Goal: Find specific fact: Find specific fact

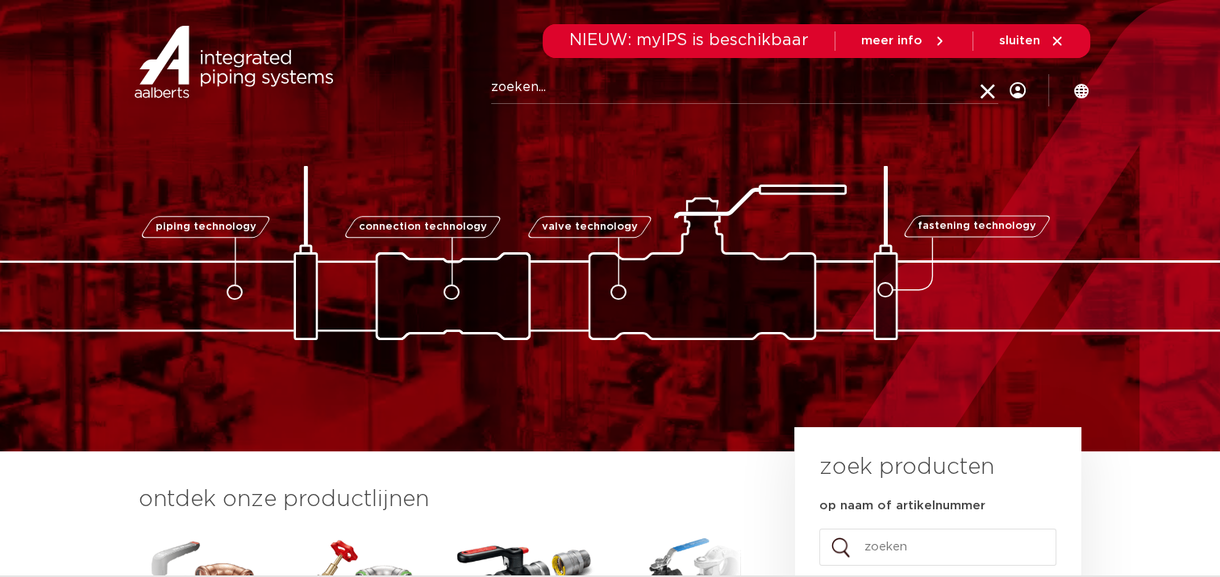
click at [516, 94] on input "Zoeken" at bounding box center [744, 88] width 507 height 32
type input "6193319"
click button "Zoeken" at bounding box center [0, 0] width 0 height 0
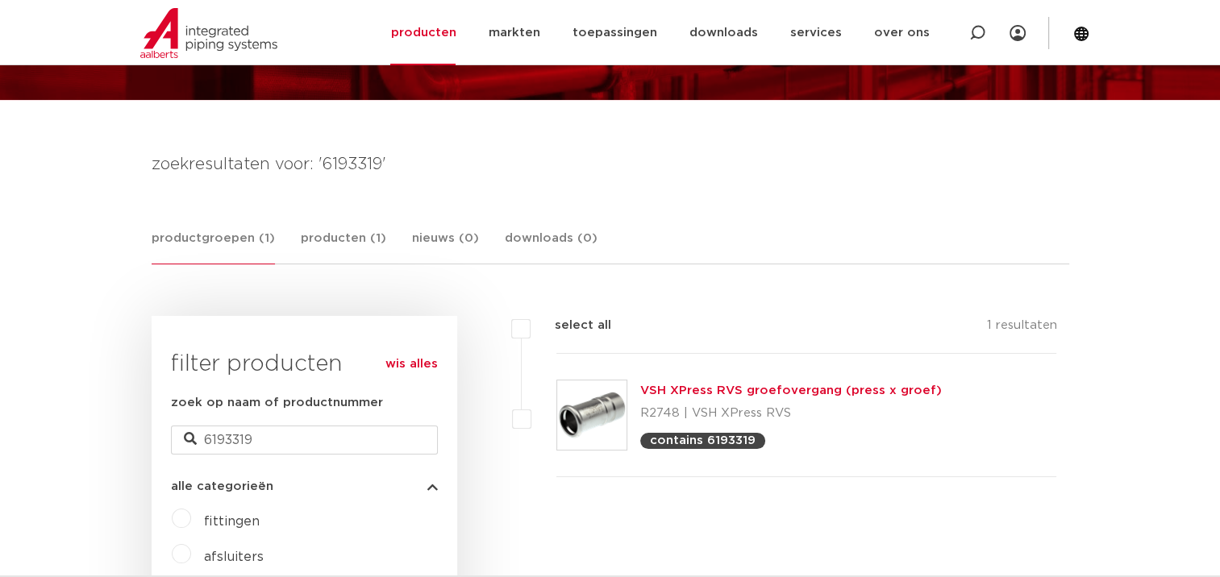
scroll to position [161, 0]
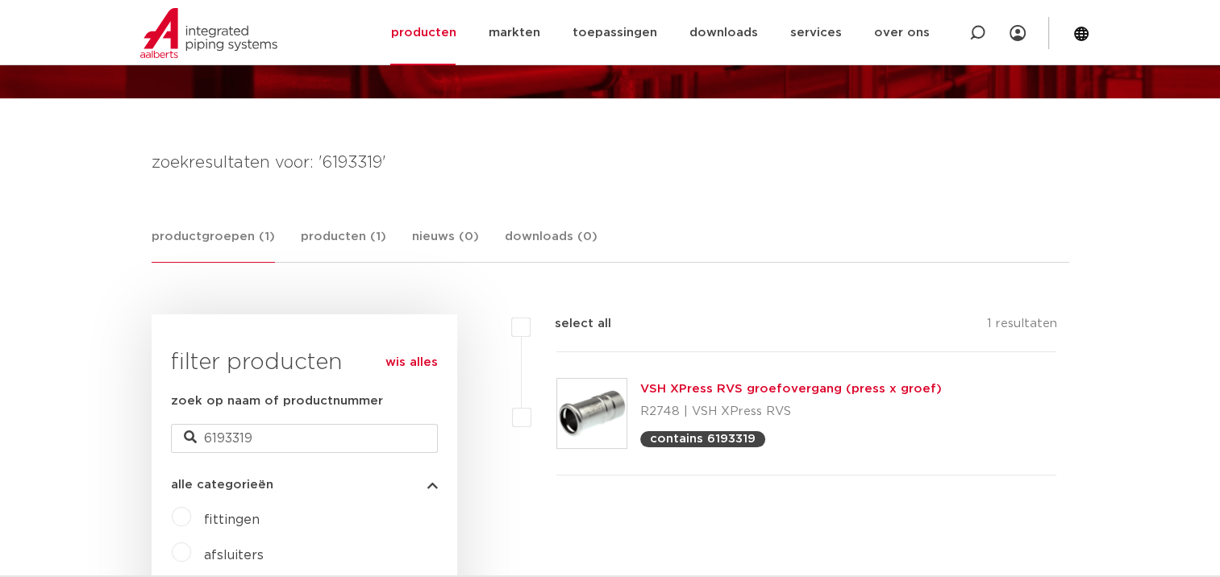
click at [758, 385] on link "VSH XPress RVS groefovergang (press x groef)" at bounding box center [791, 389] width 302 height 12
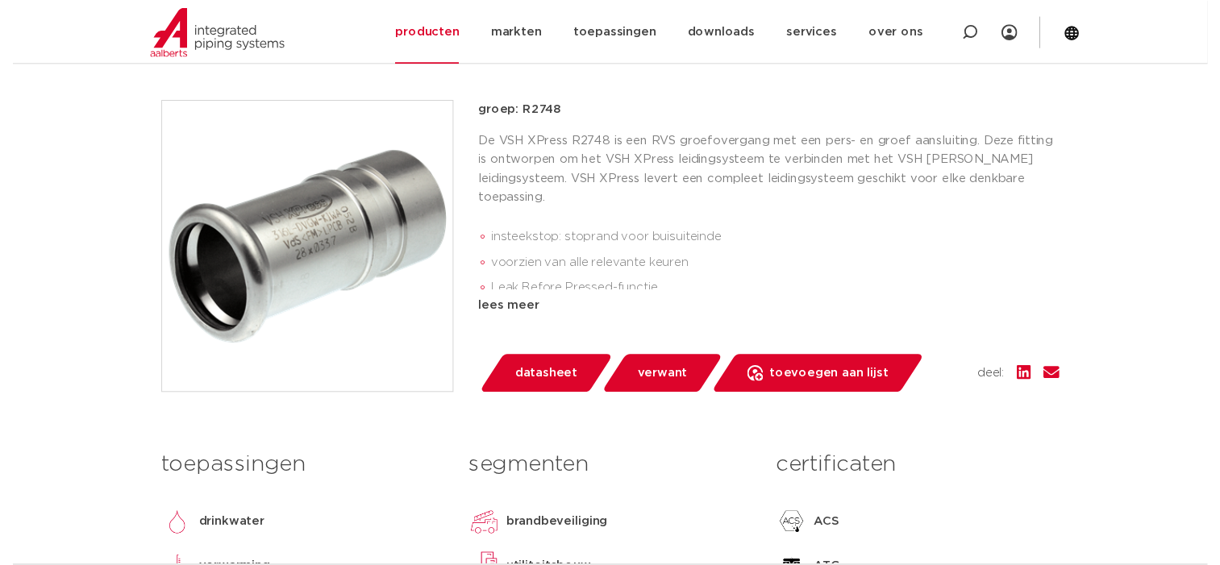
scroll to position [403, 0]
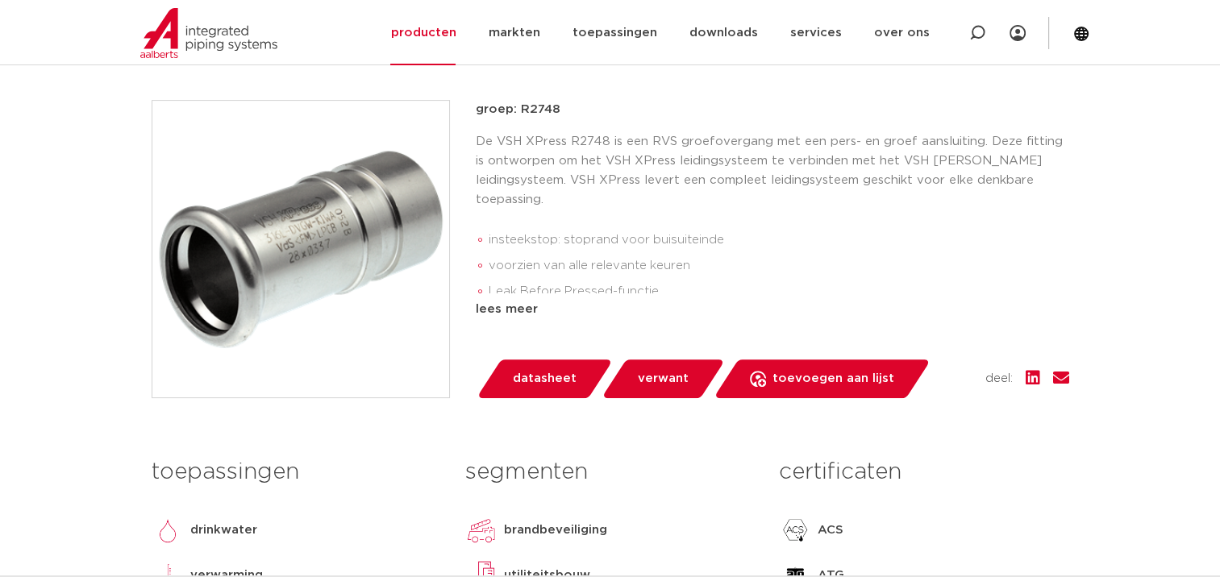
click at [535, 383] on span "datasheet" at bounding box center [545, 379] width 64 height 26
